Goal: Find specific page/section: Find specific page/section

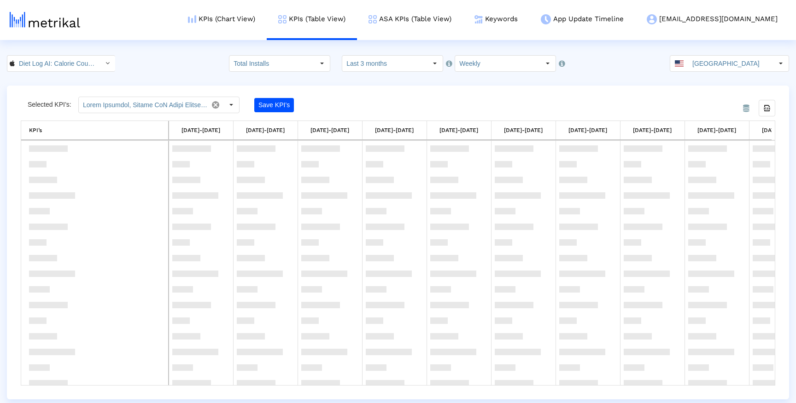
scroll to position [464, 0]
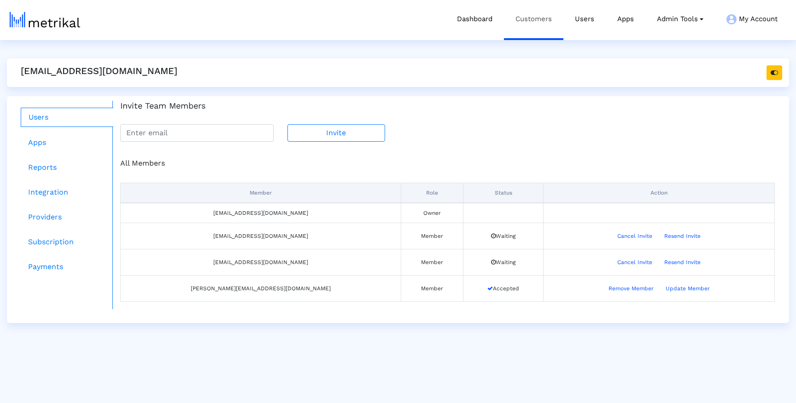
click at [533, 23] on link "Customers" at bounding box center [533, 19] width 59 height 38
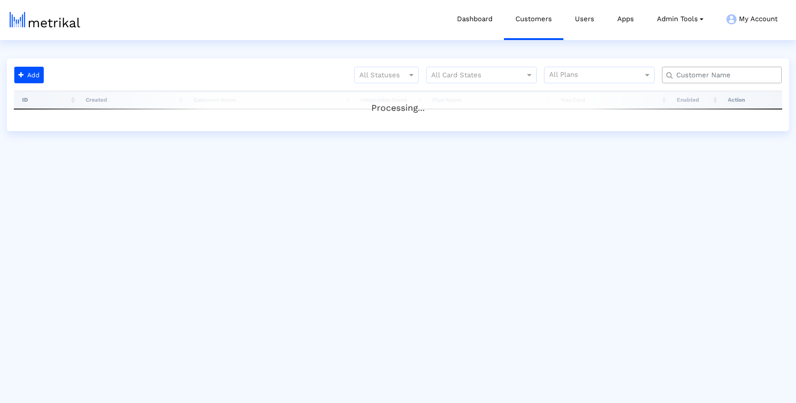
click at [688, 77] on input "text" at bounding box center [724, 75] width 108 height 10
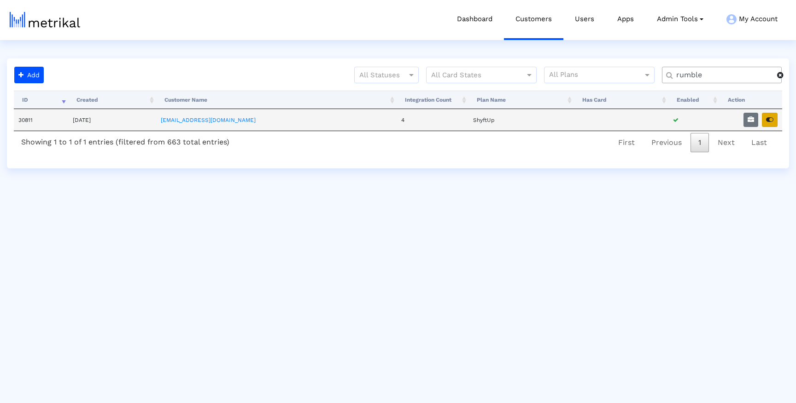
type input "rumble"
click at [768, 122] on icon "button" at bounding box center [769, 119] width 7 height 6
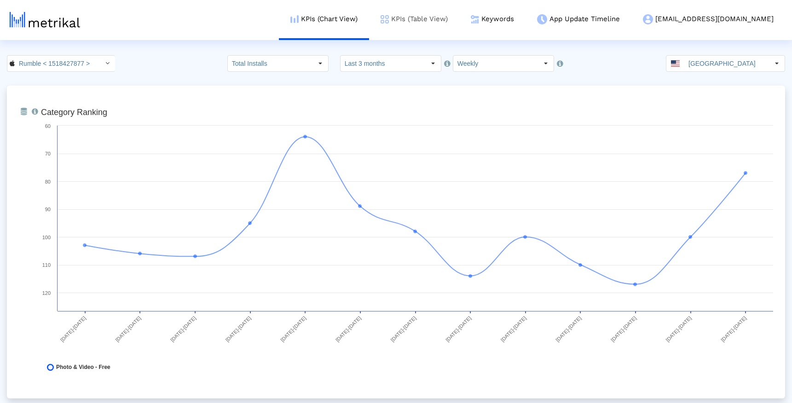
click at [460, 21] on link "KPIs (Table View)" at bounding box center [414, 19] width 90 height 38
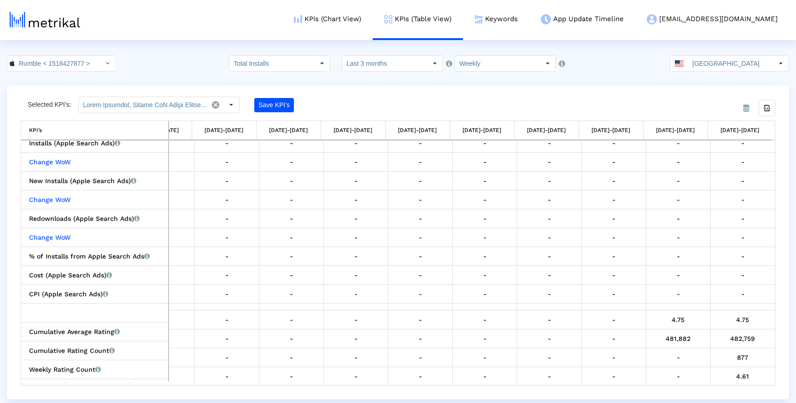
scroll to position [310, 0]
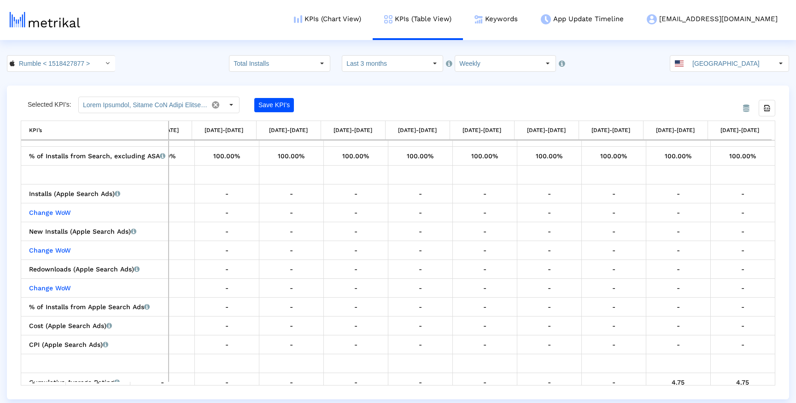
click at [341, 94] on div "From Database Selected KPI’s: Save KPI’s Export all data KPI’s KPI’s 05/11/25-0…" at bounding box center [398, 243] width 782 height 314
